Goal: Check status: Check status

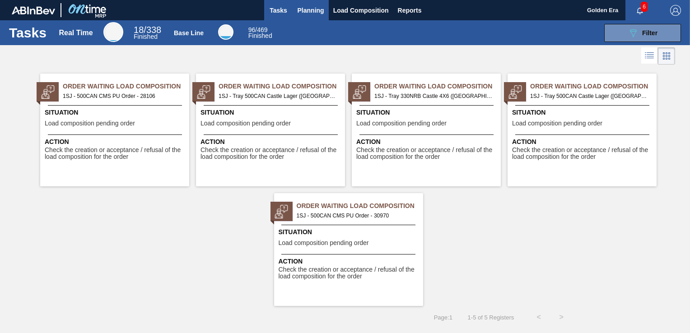
click at [305, 10] on span "Planning" at bounding box center [311, 10] width 27 height 11
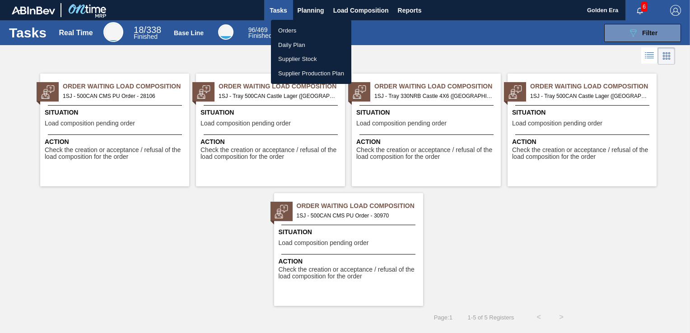
click at [283, 32] on li "Orders" at bounding box center [311, 30] width 80 height 14
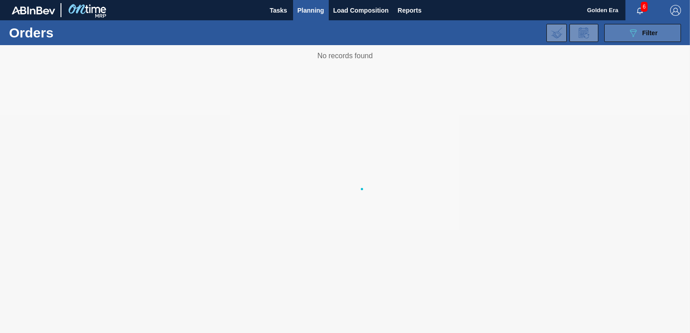
click at [643, 34] on span "Filter" at bounding box center [649, 32] width 15 height 7
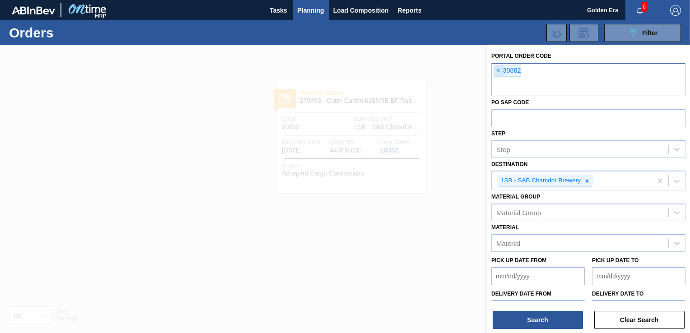
click at [496, 69] on span "×" at bounding box center [498, 70] width 9 height 11
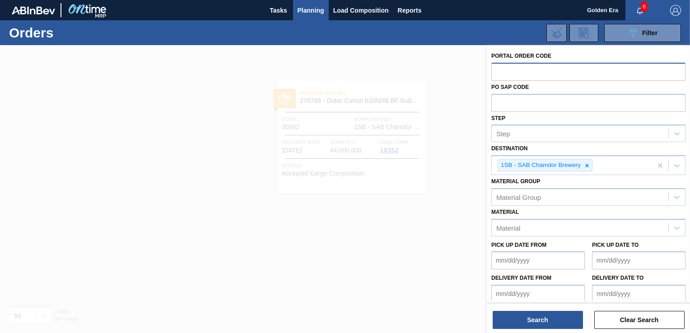
paste input "30982"
type input "30982"
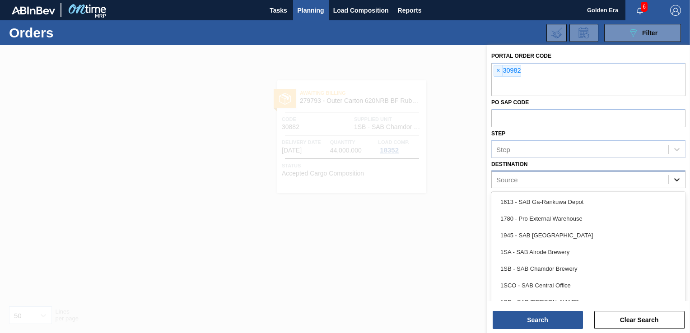
click at [681, 182] on div at bounding box center [677, 180] width 16 height 16
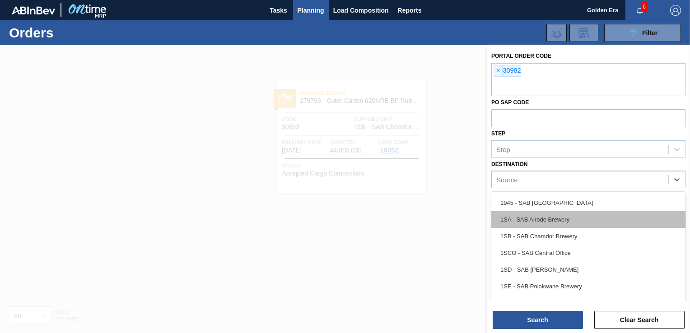
scroll to position [45, 0]
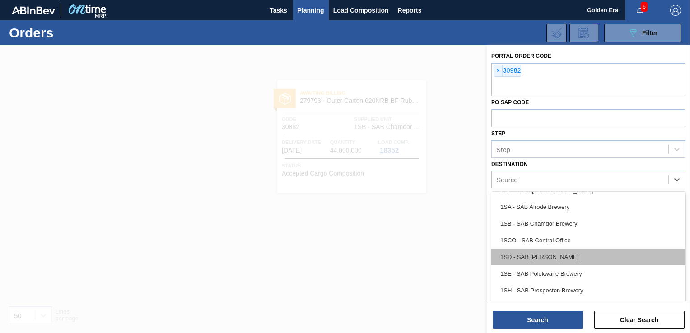
click at [628, 257] on div "1SD - SAB [PERSON_NAME]" at bounding box center [588, 257] width 194 height 17
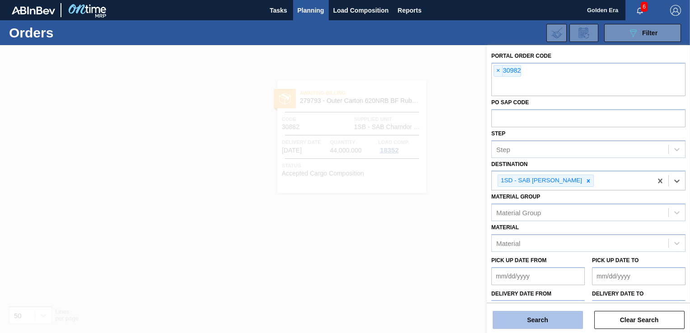
click at [561, 324] on button "Search" at bounding box center [538, 320] width 90 height 18
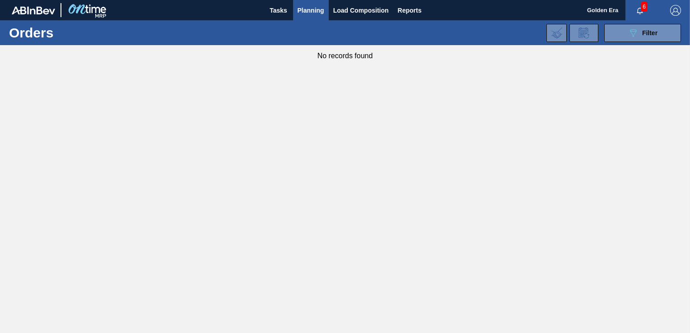
click at [313, 12] on span "Planning" at bounding box center [311, 10] width 27 height 11
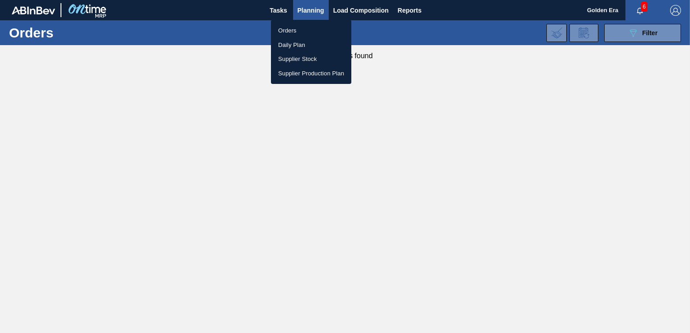
click at [303, 25] on li "Orders" at bounding box center [311, 30] width 80 height 14
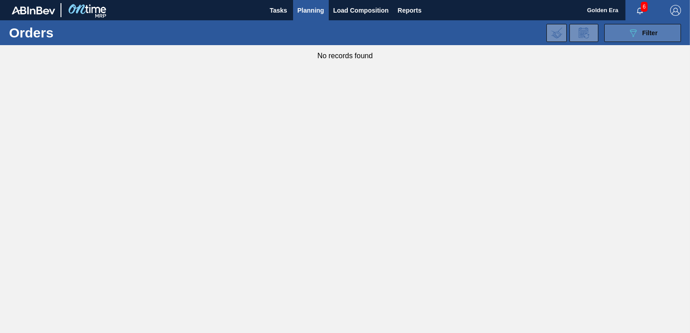
click at [667, 32] on button "089F7B8B-B2A5-4AFE-B5C0-19BA573D28AC Filter" at bounding box center [642, 33] width 77 height 18
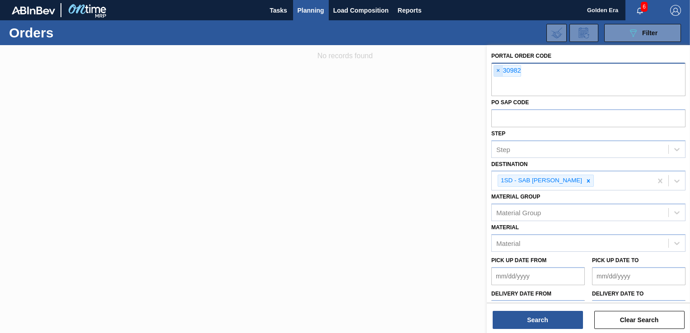
click at [500, 68] on span "×" at bounding box center [498, 70] width 9 height 11
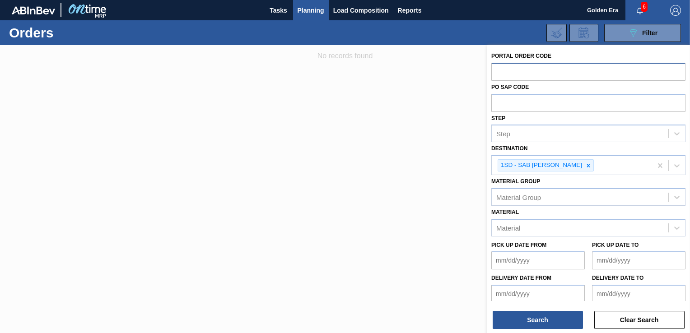
paste input "30983"
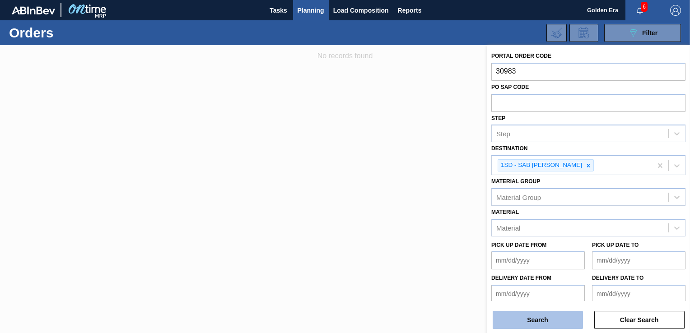
type input "30983"
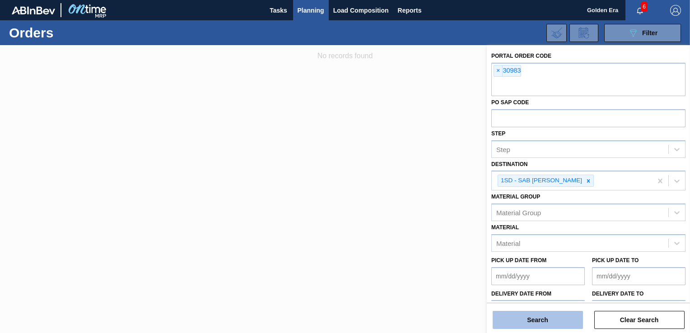
click at [527, 318] on button "Search" at bounding box center [538, 320] width 90 height 18
